Goal: Book appointment/travel/reservation

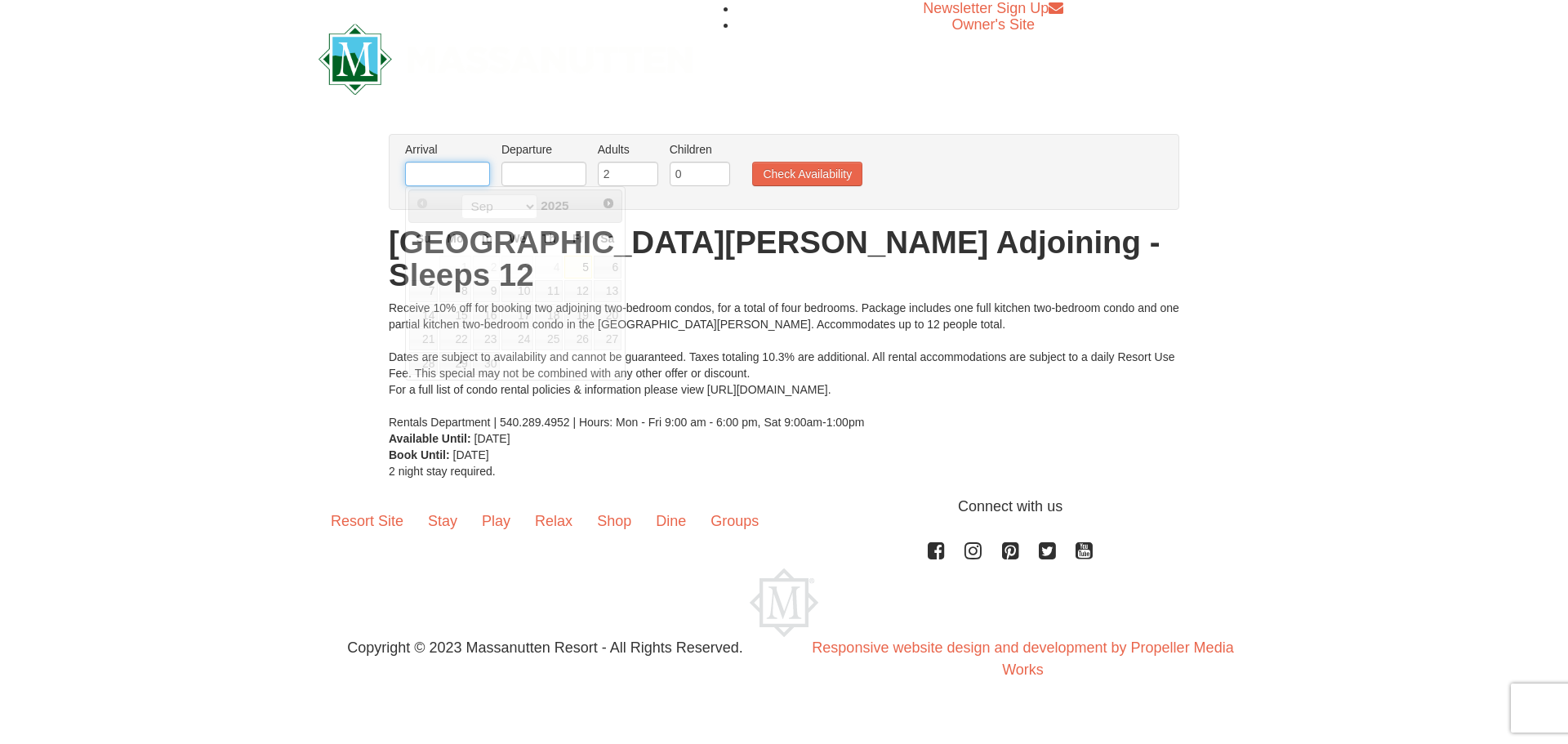
click at [458, 169] on input "text" at bounding box center [448, 174] width 85 height 25
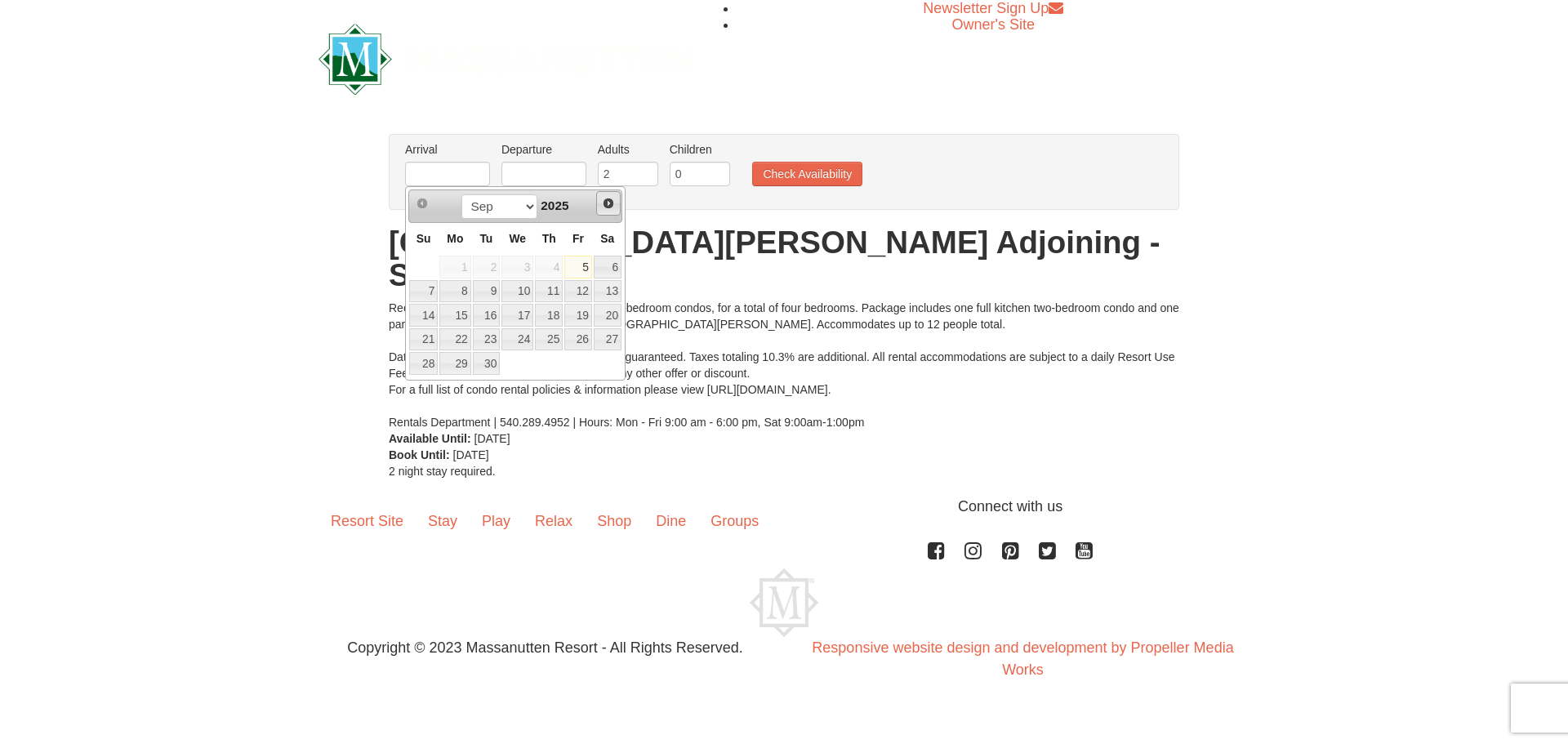
click at [608, 207] on span "Next" at bounding box center [608, 203] width 13 height 13
click at [608, 209] on span "Next" at bounding box center [608, 203] width 13 height 13
click at [580, 366] on link "28" at bounding box center [577, 364] width 27 height 23
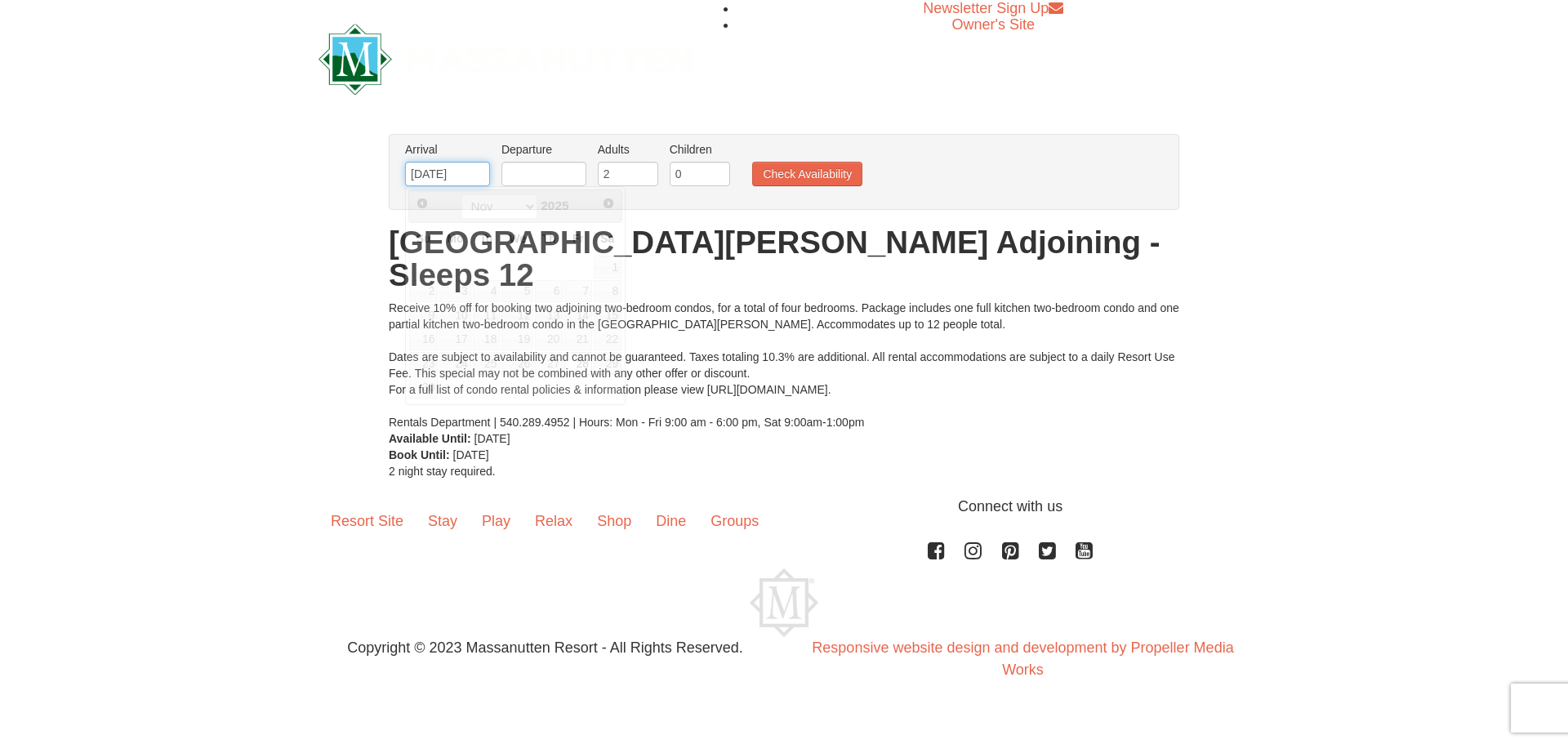
click at [477, 181] on input "[DATE]" at bounding box center [448, 174] width 85 height 25
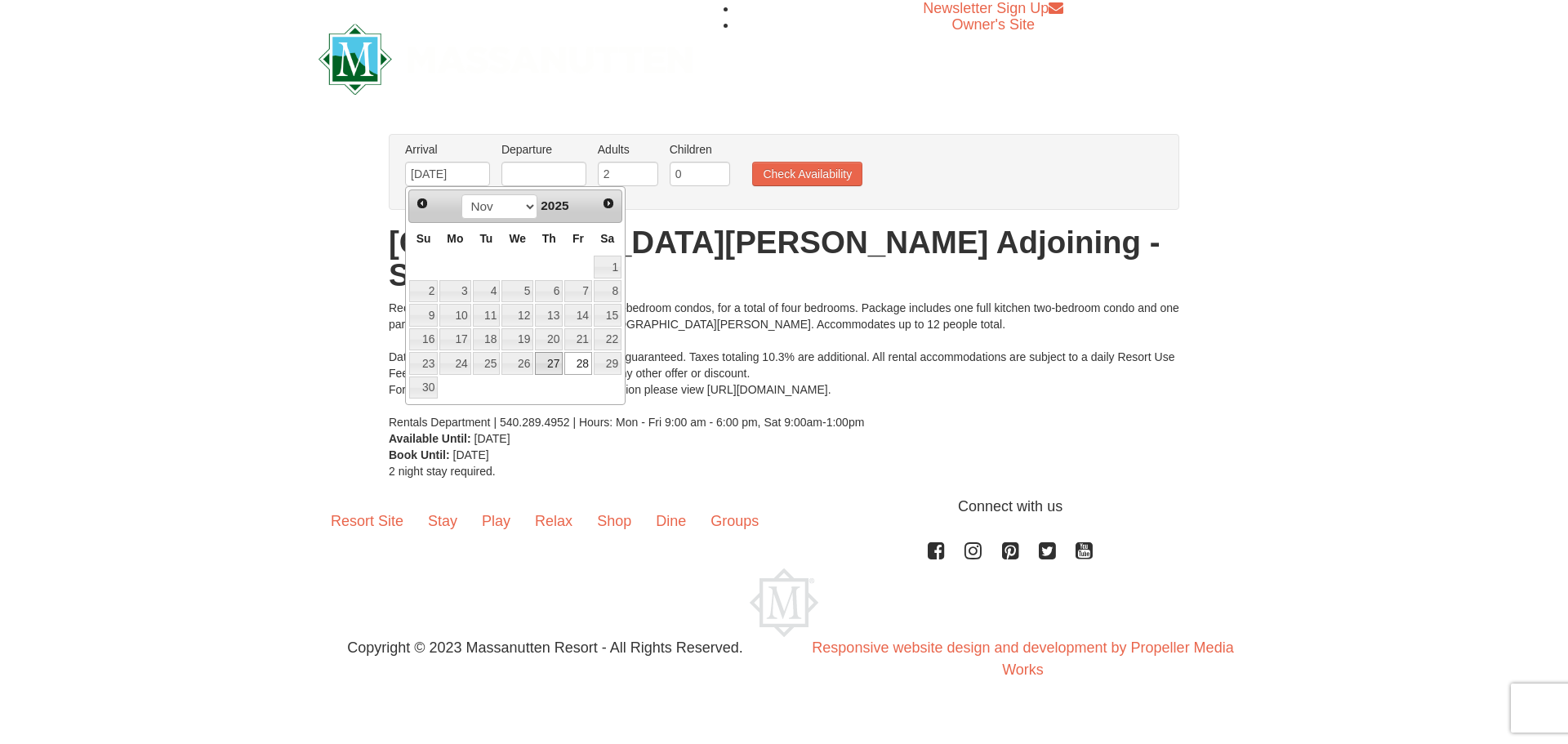
click at [552, 367] on link "27" at bounding box center [548, 364] width 27 height 23
type input "[DATE]"
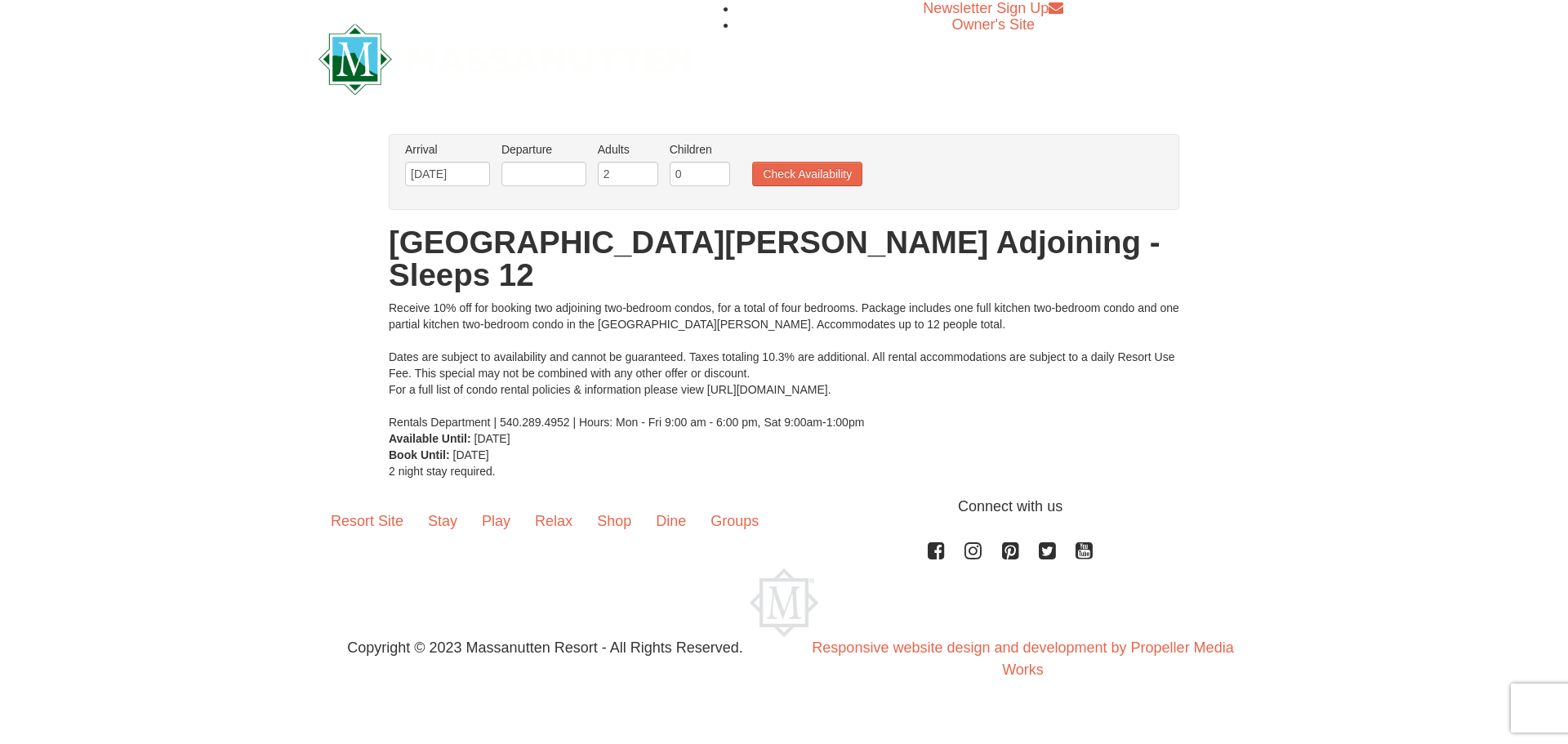
click at [536, 158] on label "Departure Please format dates MM/DD/YYYY Please format dates MM/DD/YYYY" at bounding box center [544, 149] width 85 height 16
click at [534, 173] on input "text" at bounding box center [544, 174] width 85 height 25
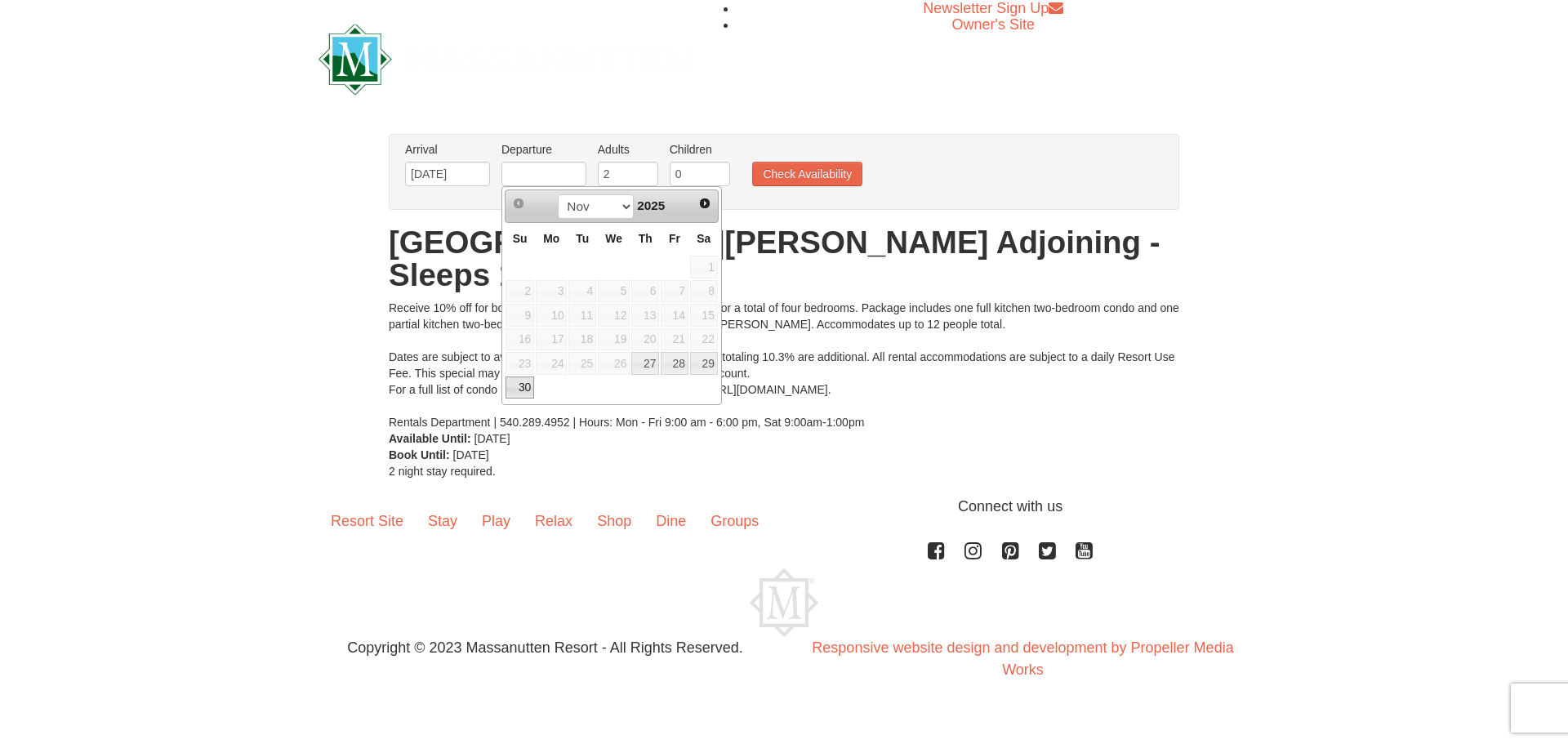
click at [520, 392] on link "30" at bounding box center [520, 387] width 28 height 23
type input "[DATE]"
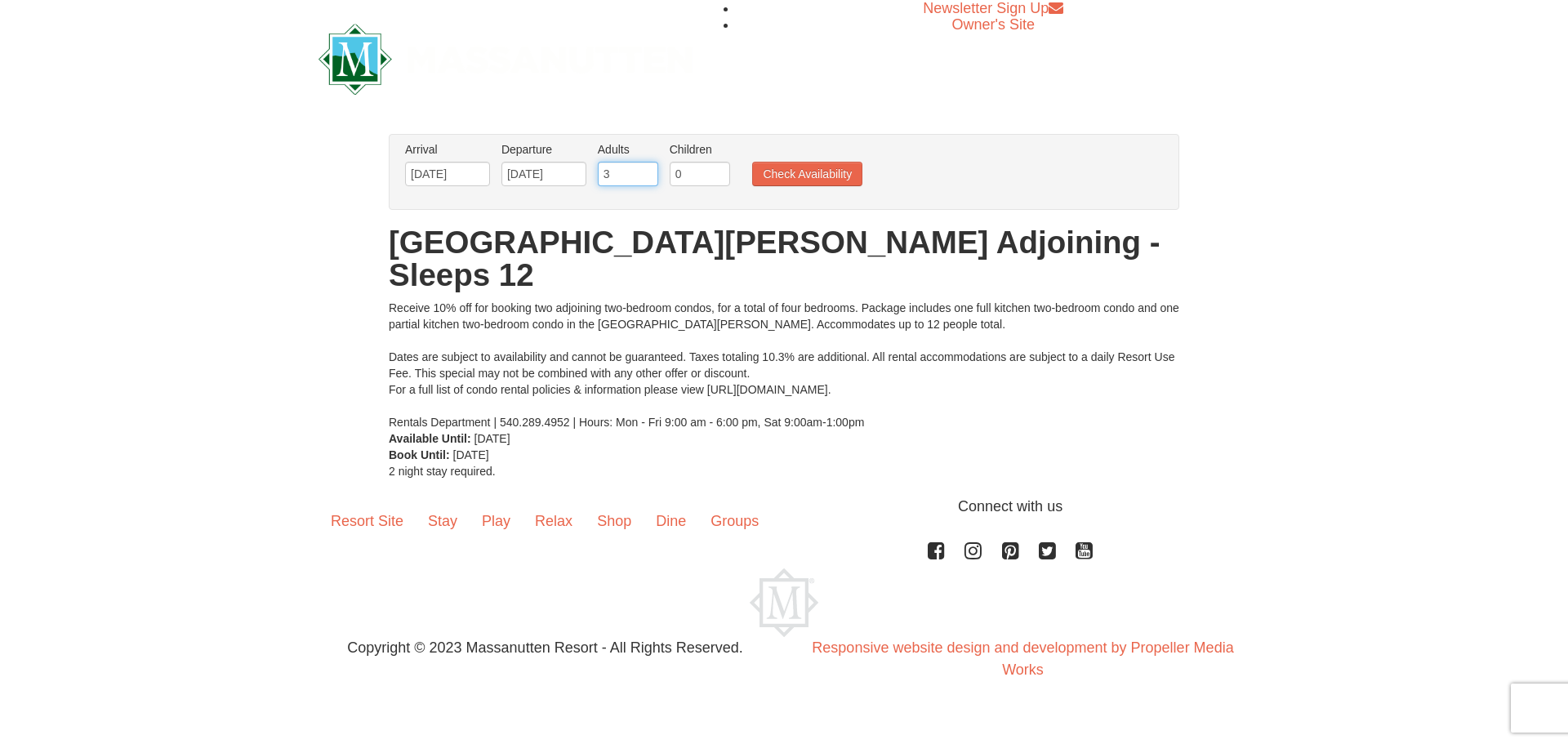
click at [647, 169] on input "3" at bounding box center [628, 174] width 60 height 25
click at [647, 169] on input "4" at bounding box center [628, 174] width 60 height 25
click at [647, 169] on input "5" at bounding box center [628, 174] width 60 height 25
click at [647, 178] on input "4" at bounding box center [628, 174] width 60 height 25
click at [647, 168] on input "5" at bounding box center [628, 174] width 60 height 25
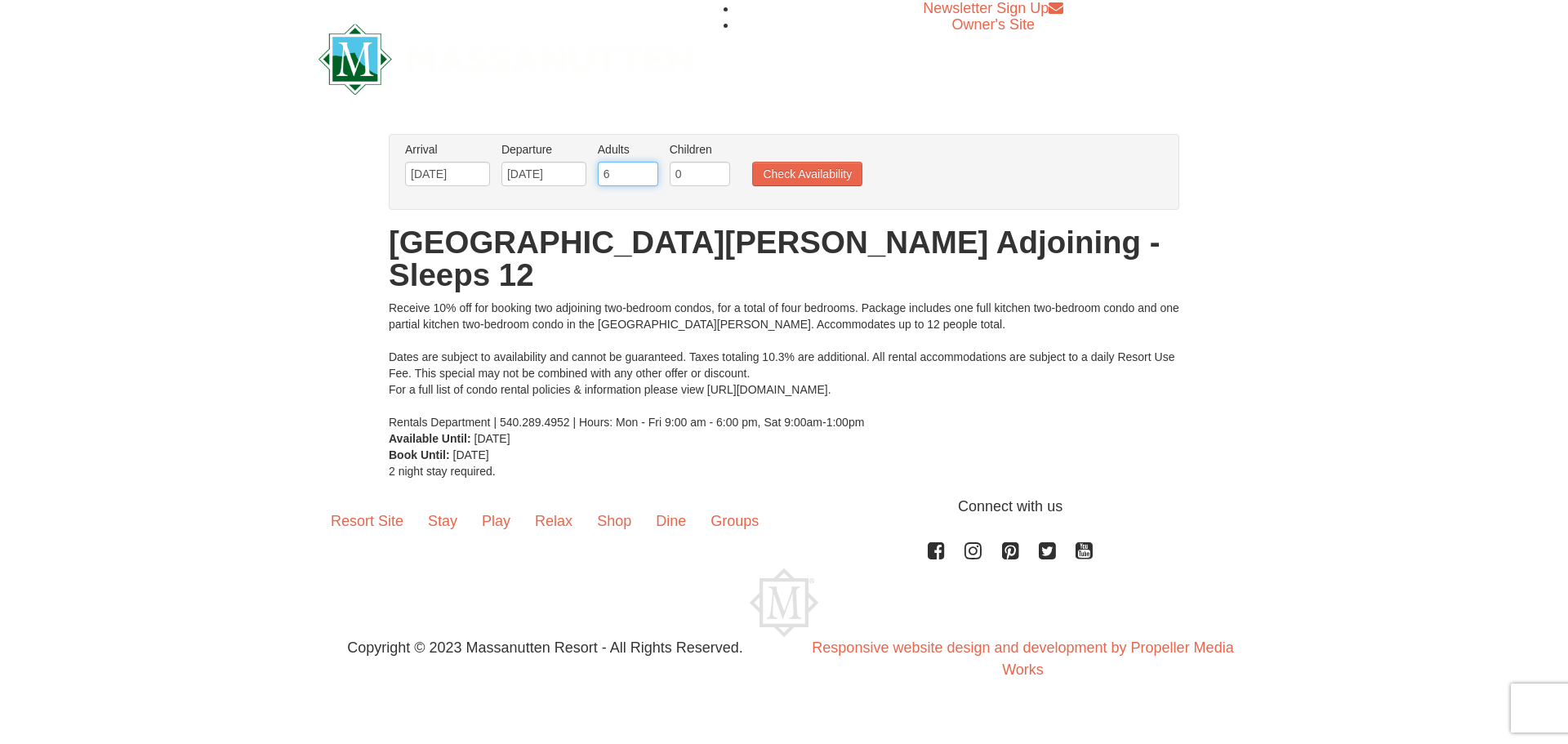
click at [647, 168] on input "6" at bounding box center [628, 174] width 60 height 25
click at [647, 169] on input "7" at bounding box center [628, 174] width 60 height 25
click at [643, 179] on input "6" at bounding box center [628, 174] width 60 height 25
click at [643, 179] on input "5" at bounding box center [628, 174] width 60 height 25
click at [643, 179] on input "4" at bounding box center [628, 174] width 60 height 25
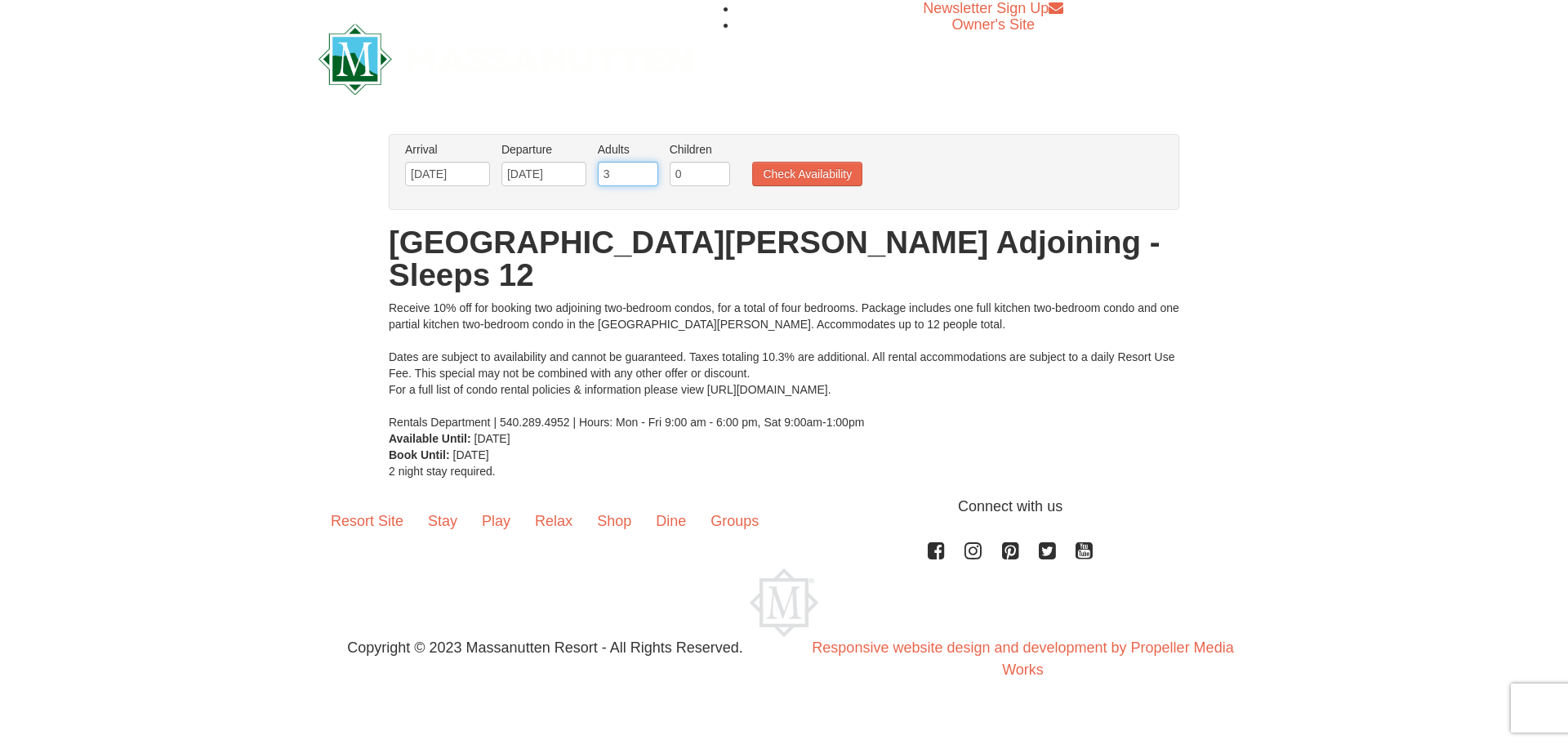
click at [643, 179] on input "3" at bounding box center [628, 174] width 60 height 25
type input "4"
click at [643, 167] on input "4" at bounding box center [628, 174] width 60 height 25
click at [689, 172] on input "0" at bounding box center [699, 174] width 60 height 25
click at [715, 171] on input "1" at bounding box center [699, 174] width 60 height 25
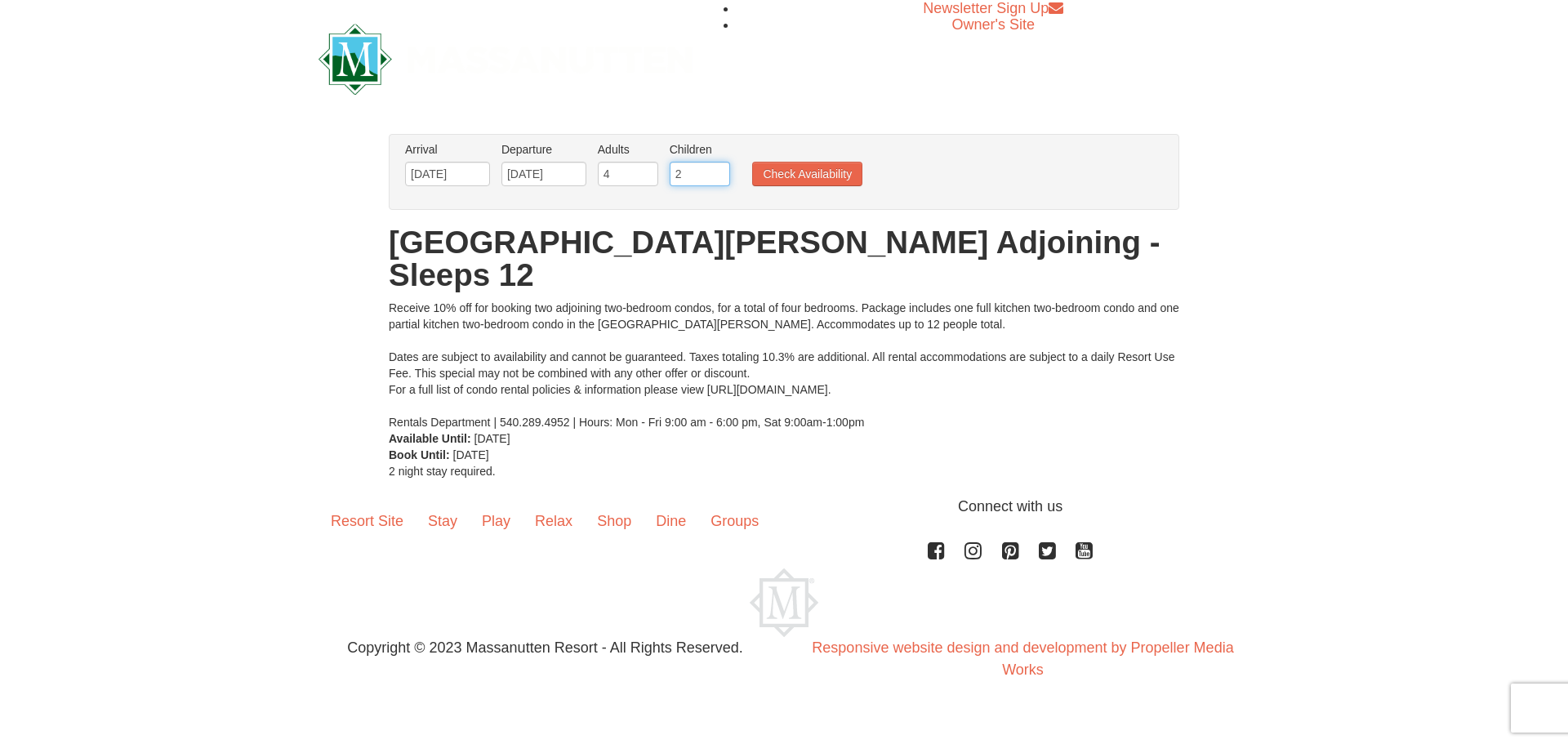
type input "2"
click at [715, 171] on input "2" at bounding box center [699, 174] width 60 height 25
click at [795, 180] on button "Check Availability" at bounding box center [807, 174] width 110 height 25
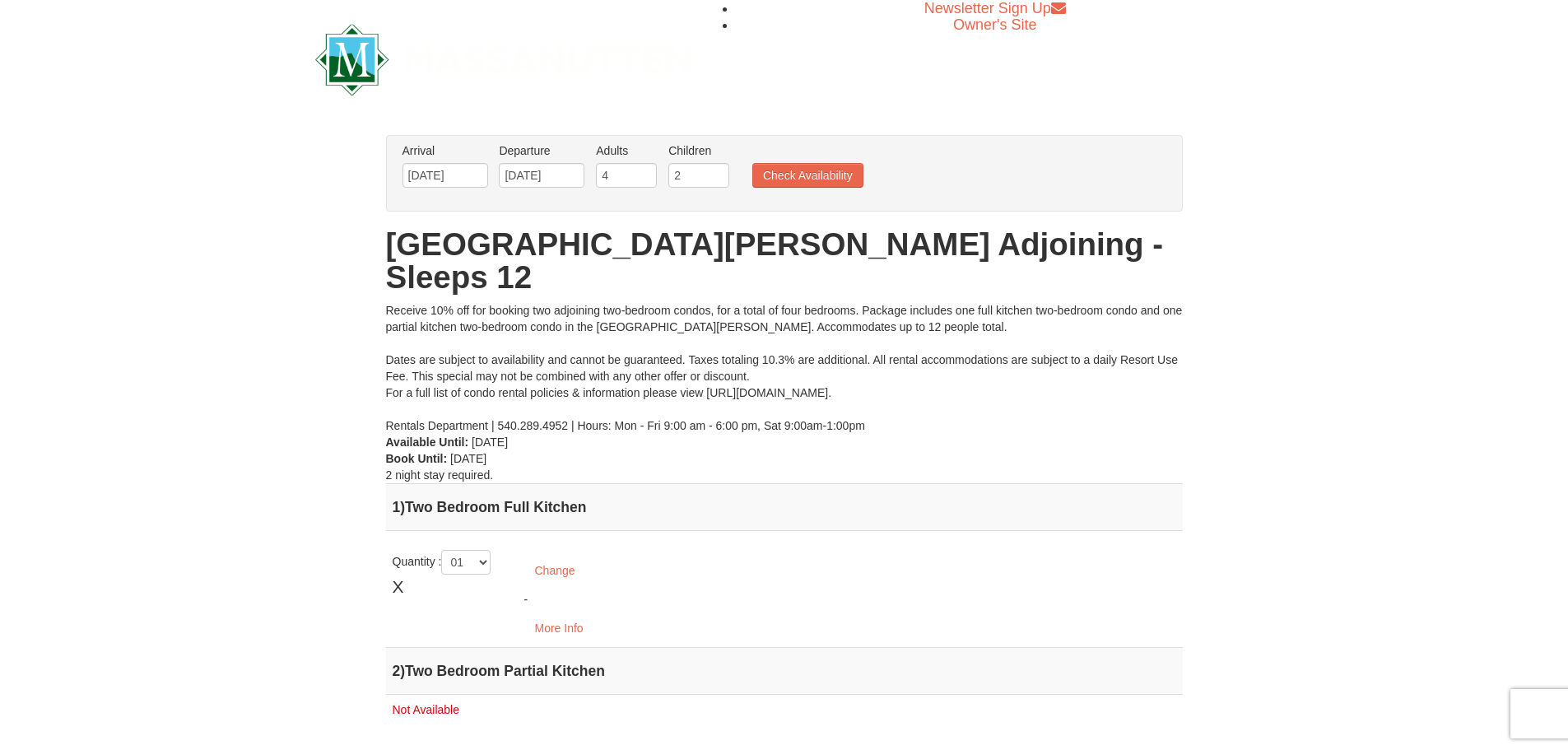
scroll to position [192, 0]
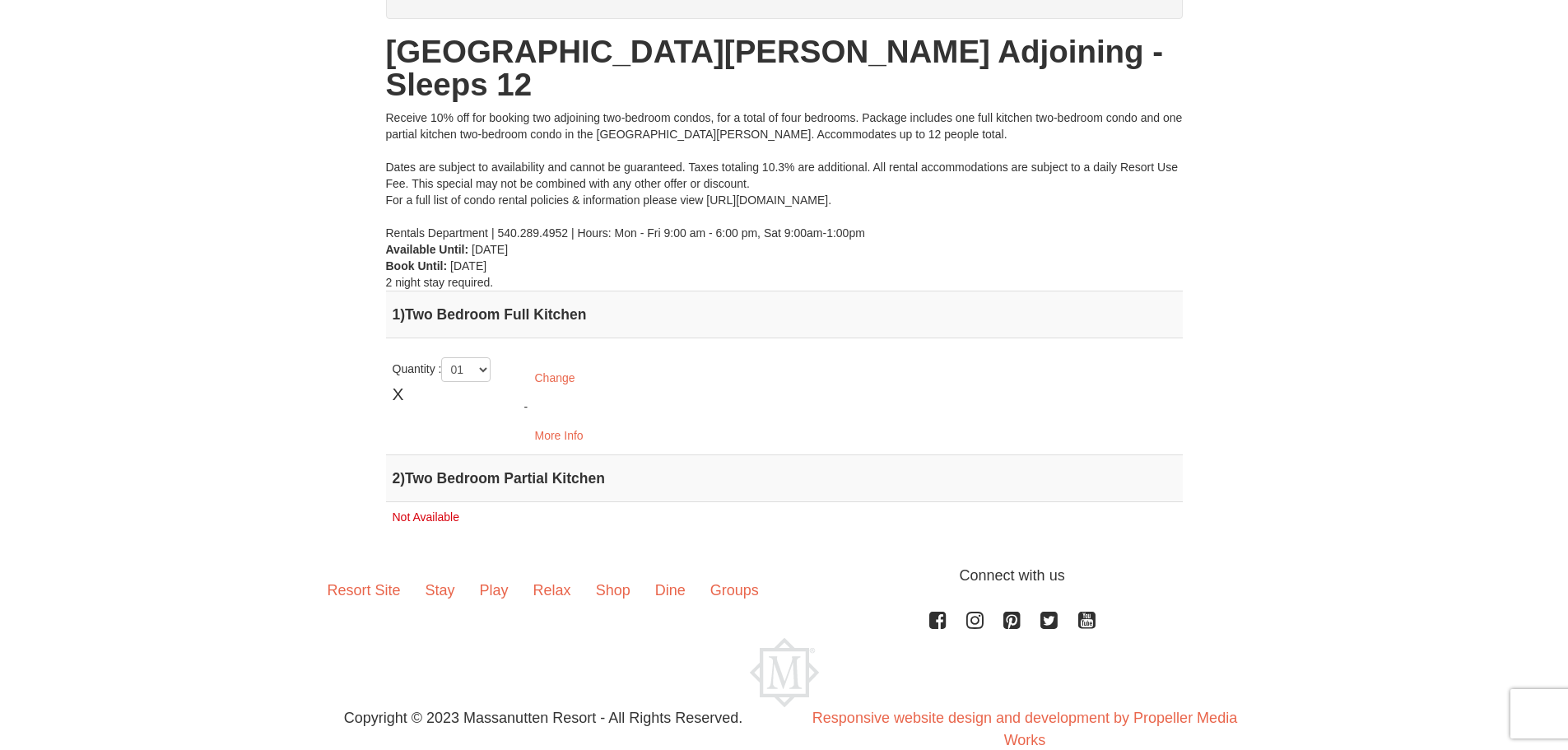
click at [400, 382] on span "X" at bounding box center [398, 394] width 12 height 25
click at [553, 423] on button "More Info" at bounding box center [559, 435] width 70 height 25
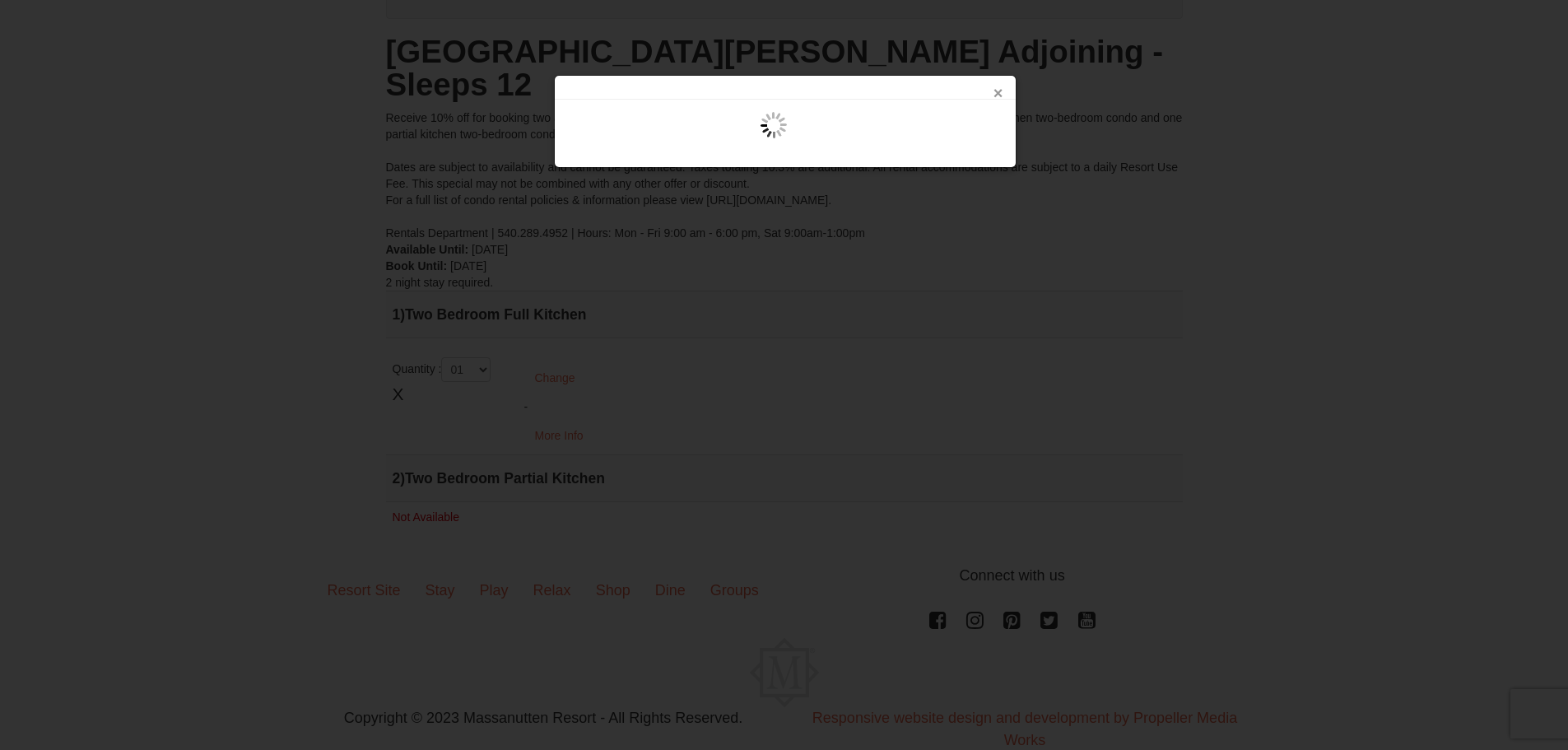
click at [994, 101] on button "×" at bounding box center [998, 93] width 10 height 16
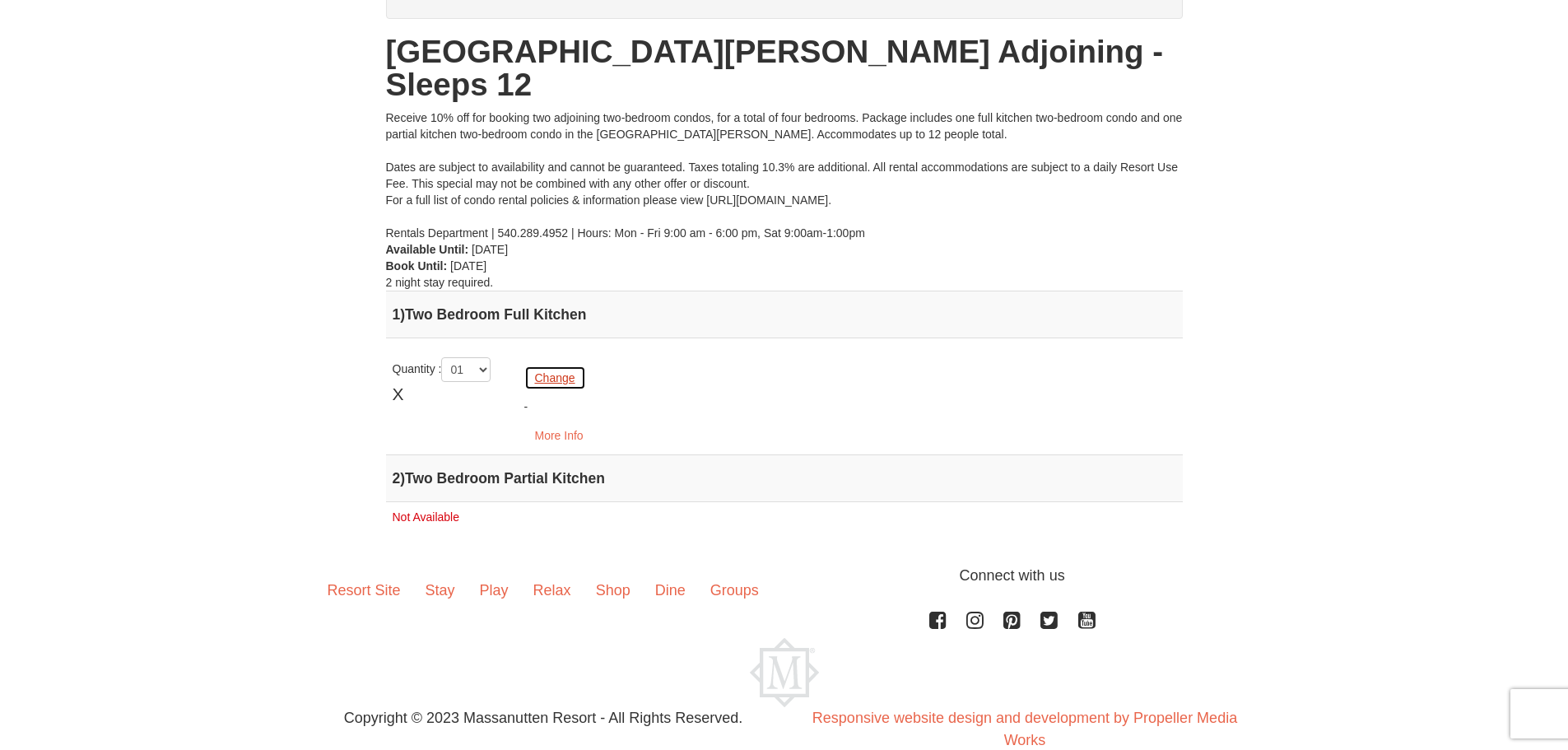
click at [580, 366] on button "Change" at bounding box center [554, 378] width 61 height 25
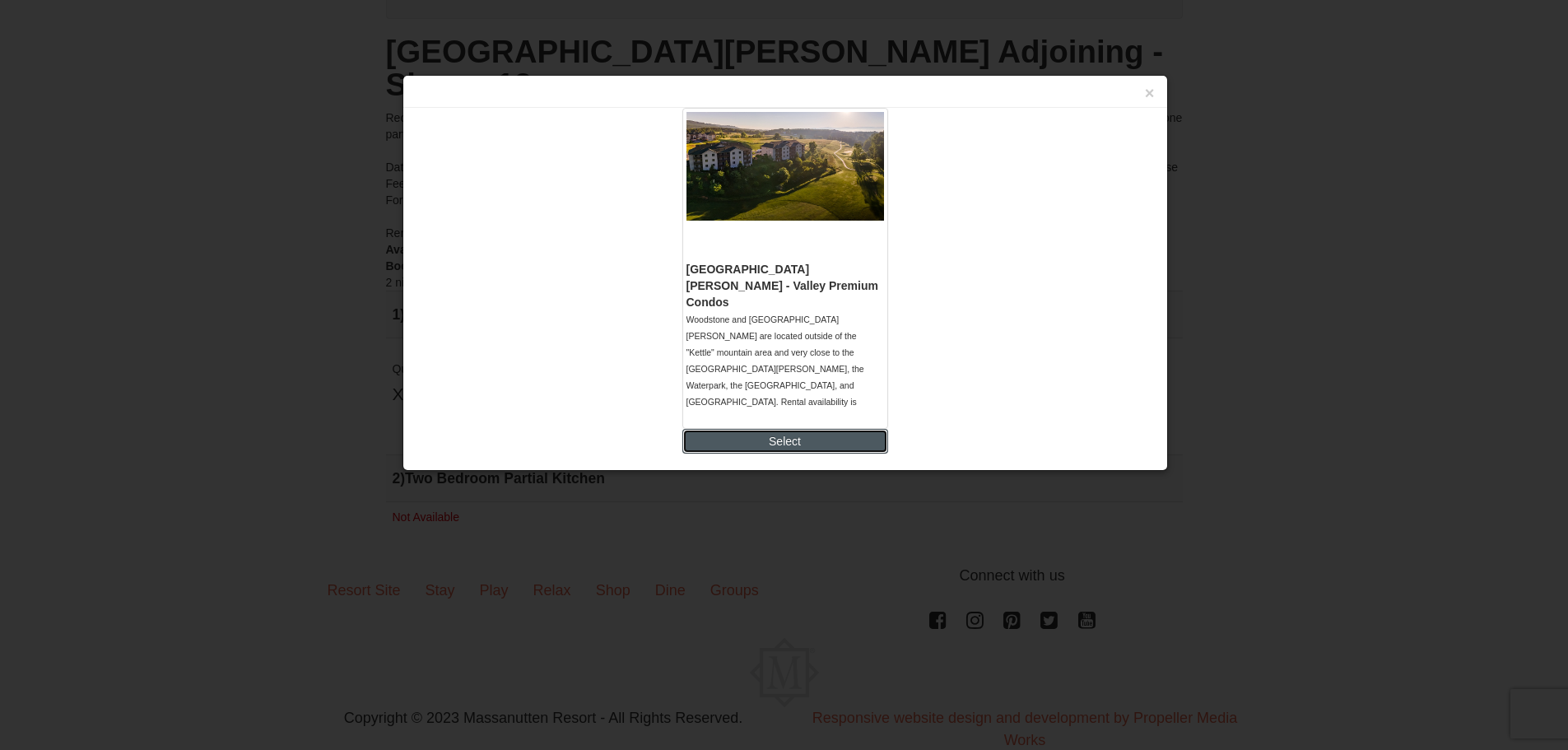
click at [795, 444] on button "Select" at bounding box center [785, 441] width 206 height 25
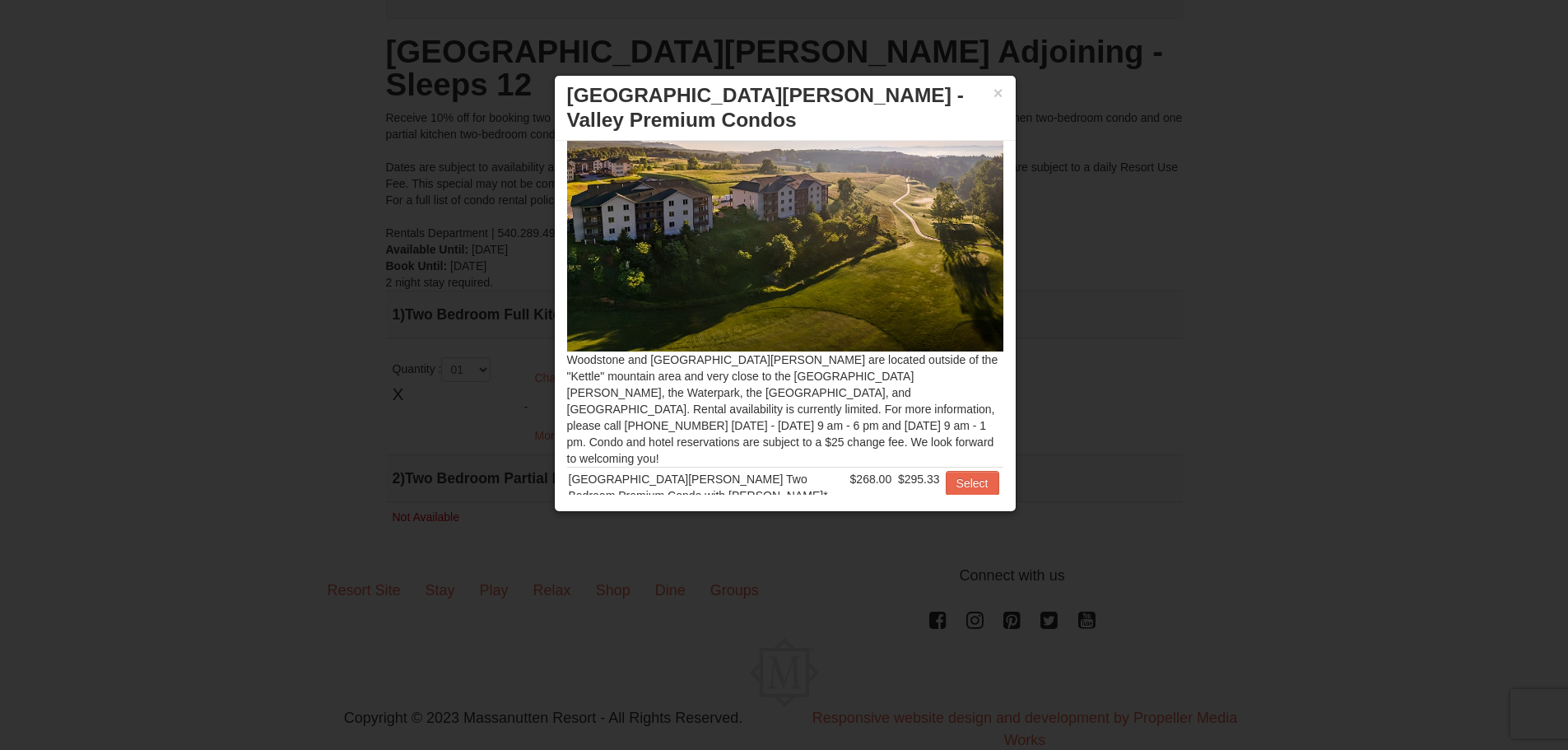
scroll to position [59, 0]
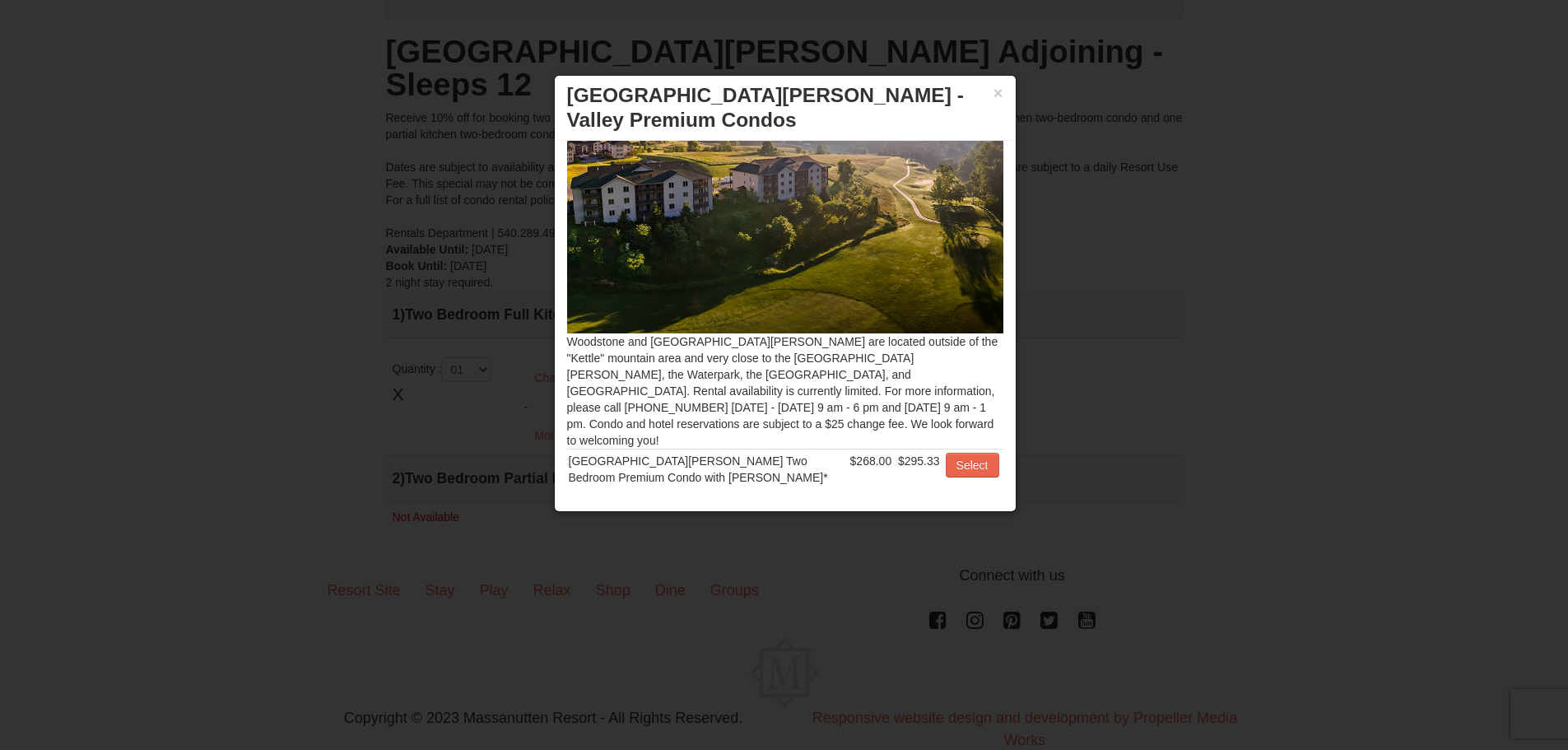
click at [992, 96] on h3 "Woodstone Meadows - Valley Premium Condos" at bounding box center [785, 107] width 436 height 49
click at [993, 93] on button "×" at bounding box center [998, 93] width 10 height 16
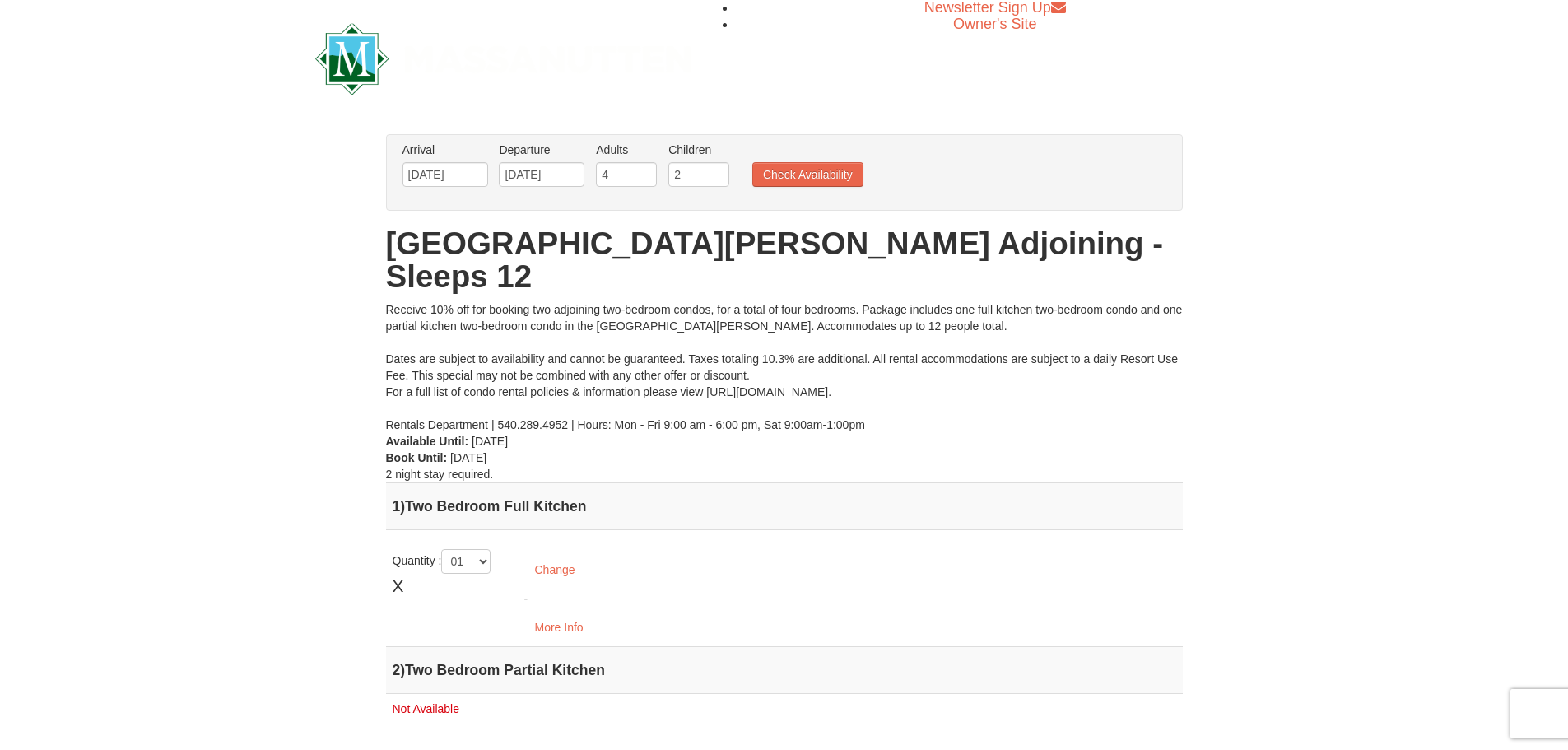
scroll to position [0, 0]
